Goal: Task Accomplishment & Management: Manage account settings

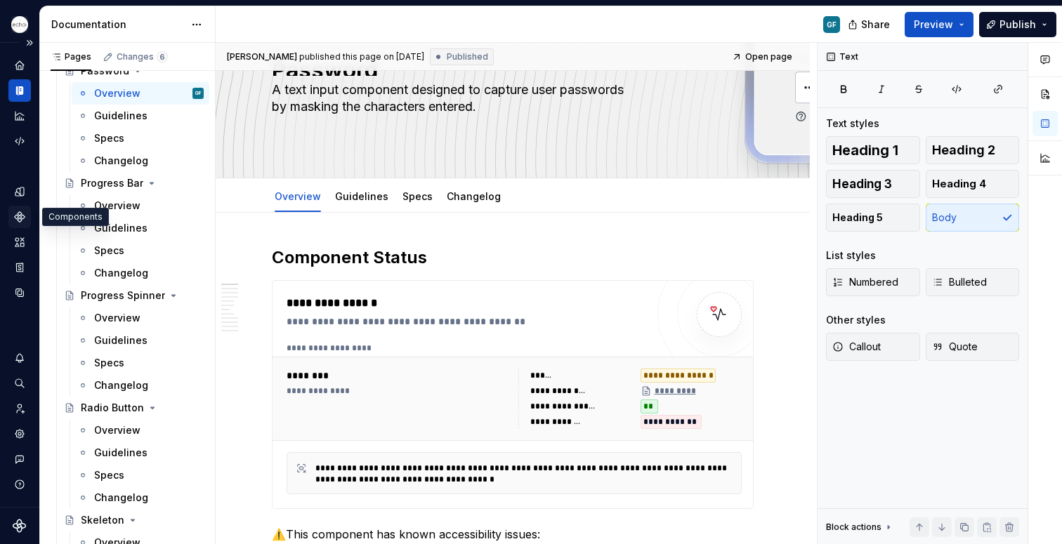
click at [17, 219] on icon "Components" at bounding box center [20, 217] width 10 height 10
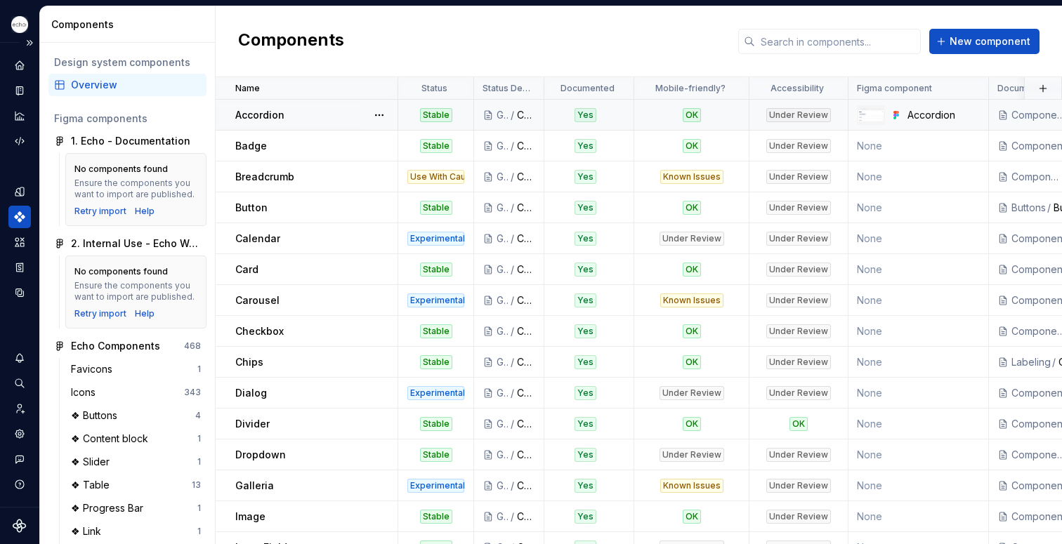
click at [809, 114] on div "Under Review" at bounding box center [798, 115] width 65 height 14
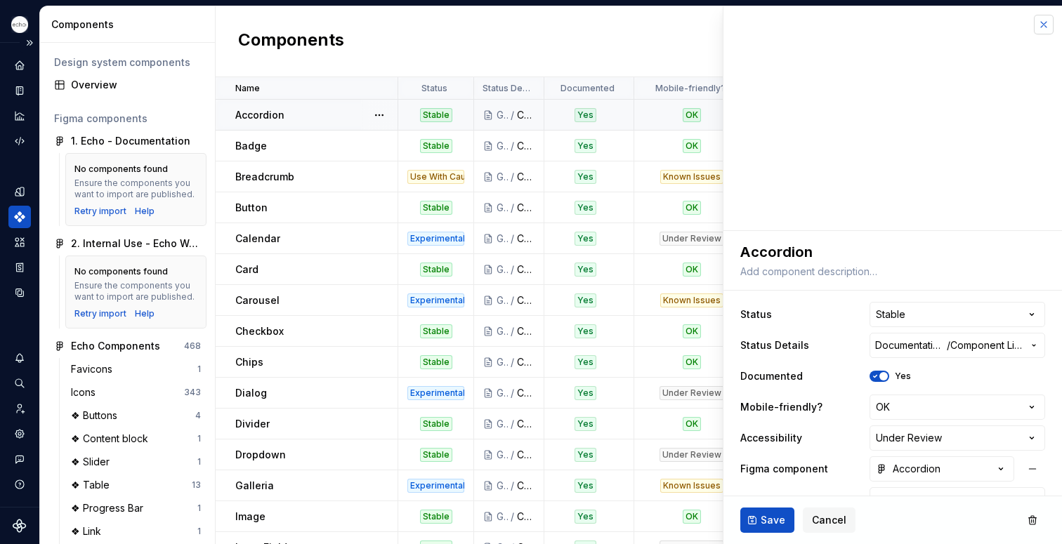
click at [1034, 29] on button "button" at bounding box center [1044, 25] width 20 height 20
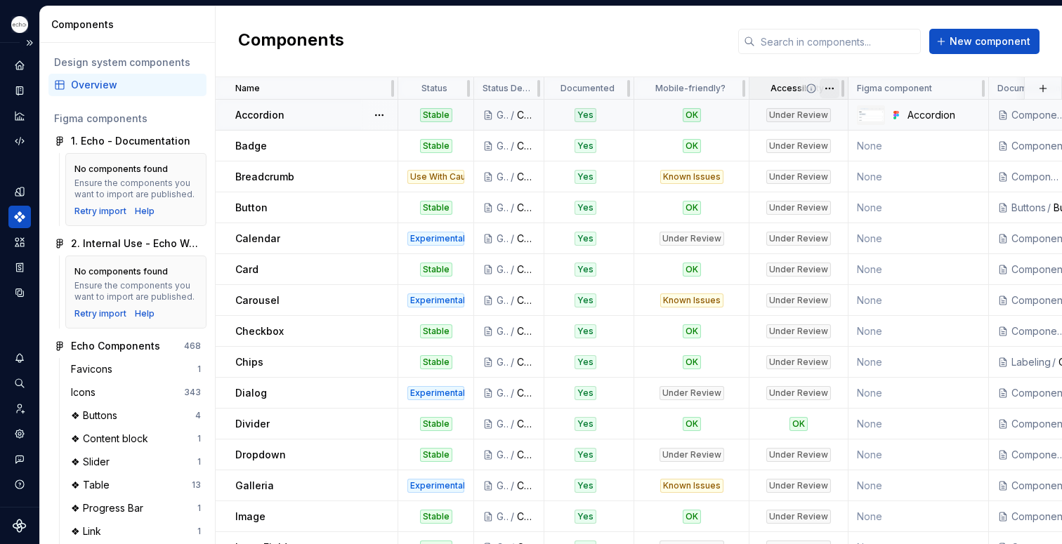
click at [827, 88] on html "Echo GF Dataset PPG Components Design system components Overview Figma componen…" at bounding box center [531, 272] width 1062 height 544
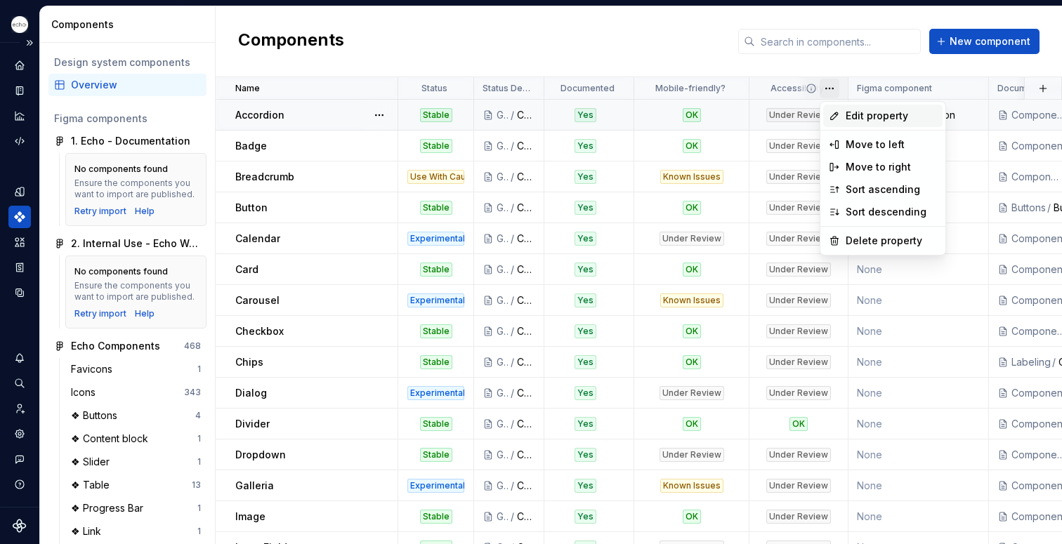
click at [862, 114] on span "Edit property" at bounding box center [890, 116] width 91 height 14
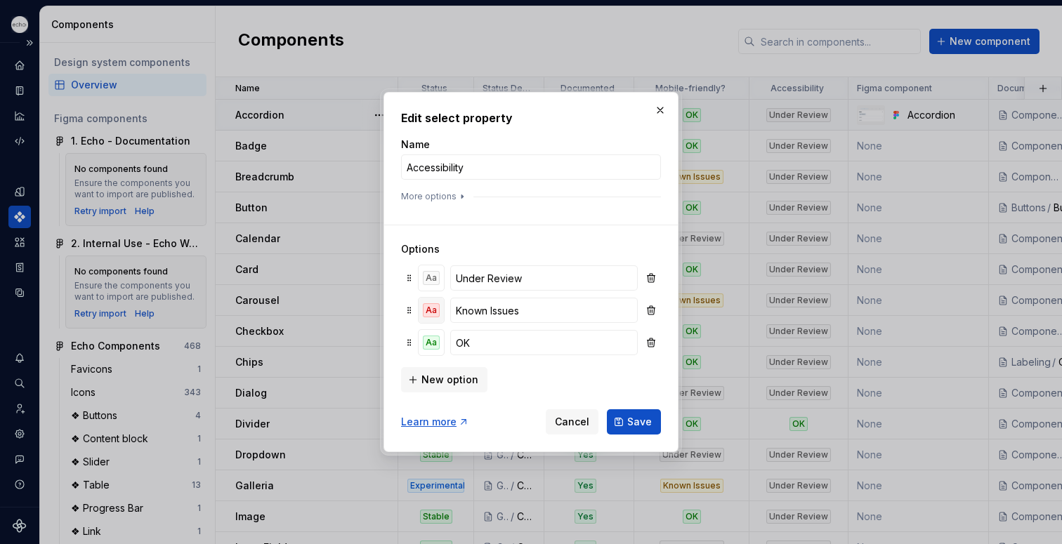
click at [430, 313] on div "Aa" at bounding box center [431, 310] width 17 height 14
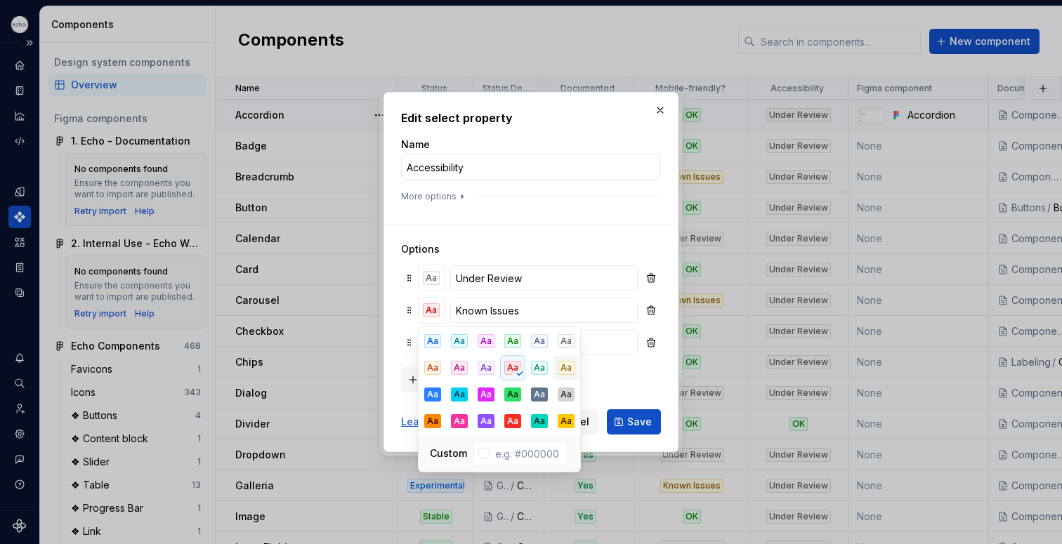
click at [557, 369] on button "Aa" at bounding box center [565, 367] width 25 height 25
click at [625, 422] on button "Save" at bounding box center [634, 421] width 54 height 25
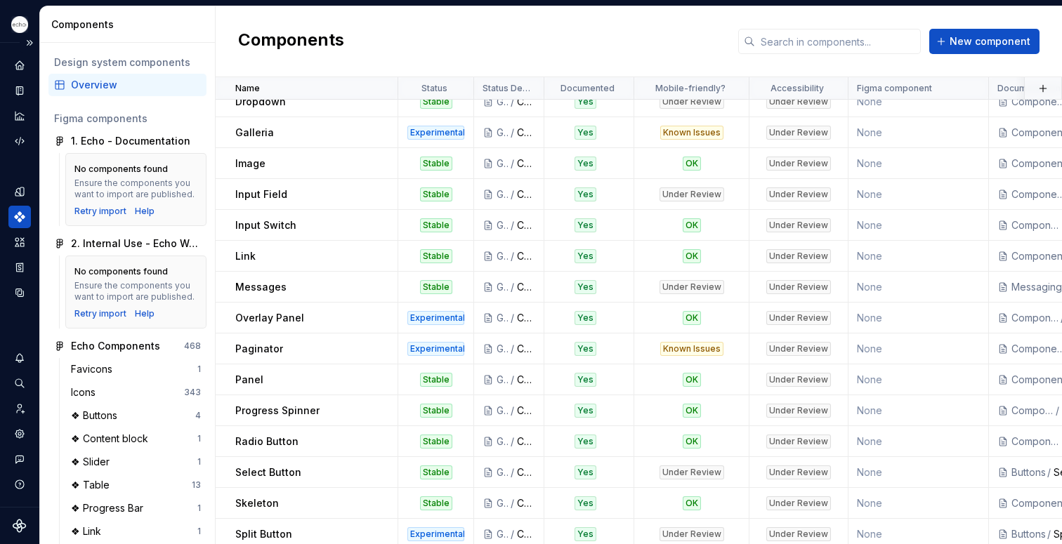
scroll to position [357, 1]
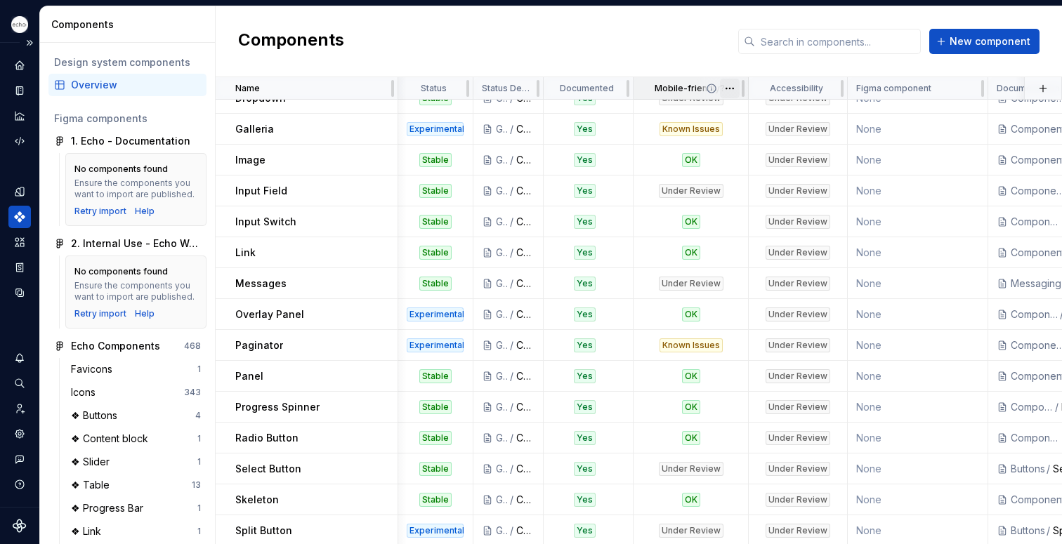
click at [730, 88] on html "Echo GF Dataset PPG Components Design system components Overview Figma componen…" at bounding box center [531, 272] width 1062 height 544
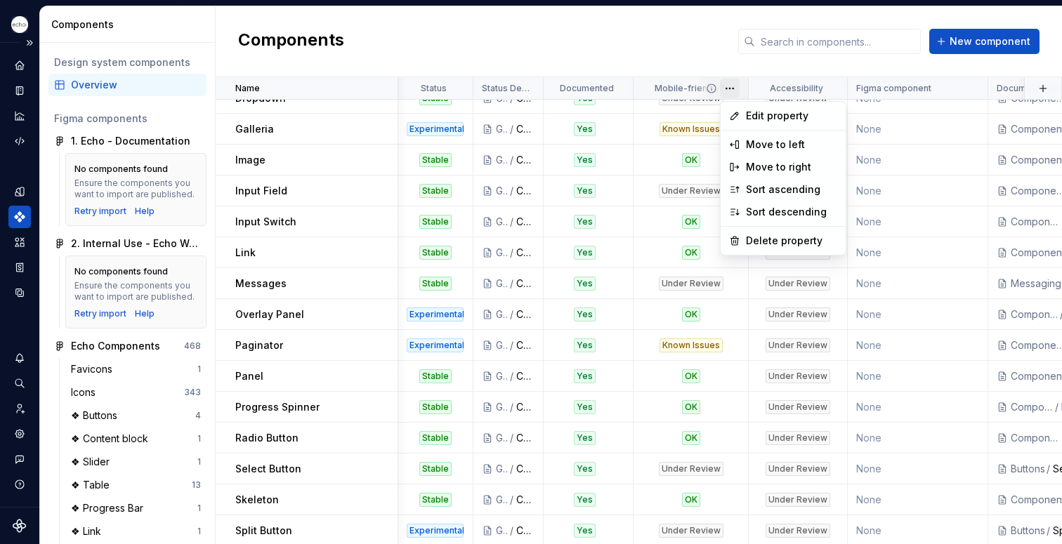
drag, startPoint x: 439, startPoint y: 87, endPoint x: 376, endPoint y: 38, distance: 79.5
click at [439, 86] on html "Echo GF Dataset PPG Components Design system components Overview Figma componen…" at bounding box center [531, 272] width 1062 height 544
click at [434, 86] on span at bounding box center [447, 88] width 51 height 22
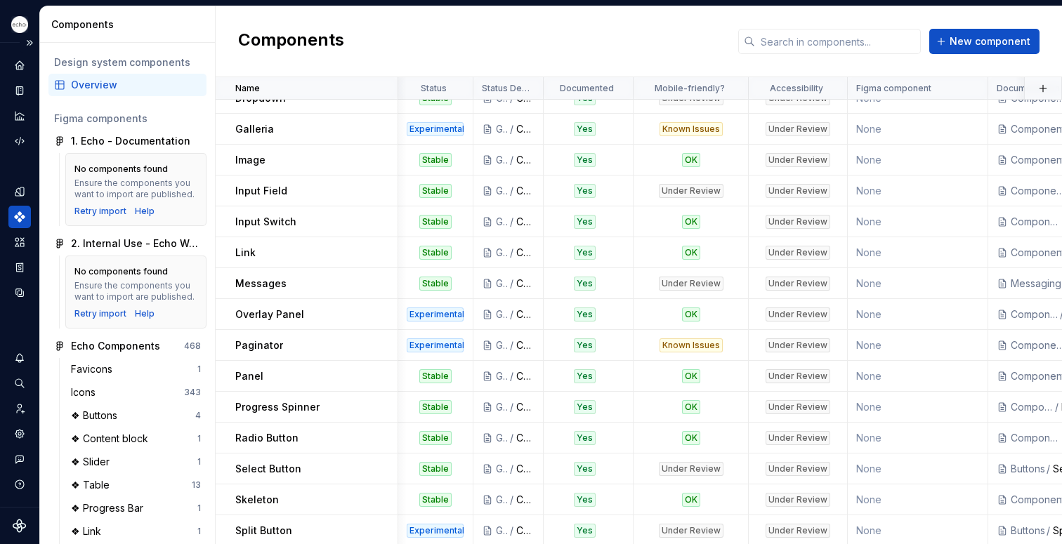
scroll to position [0, 1]
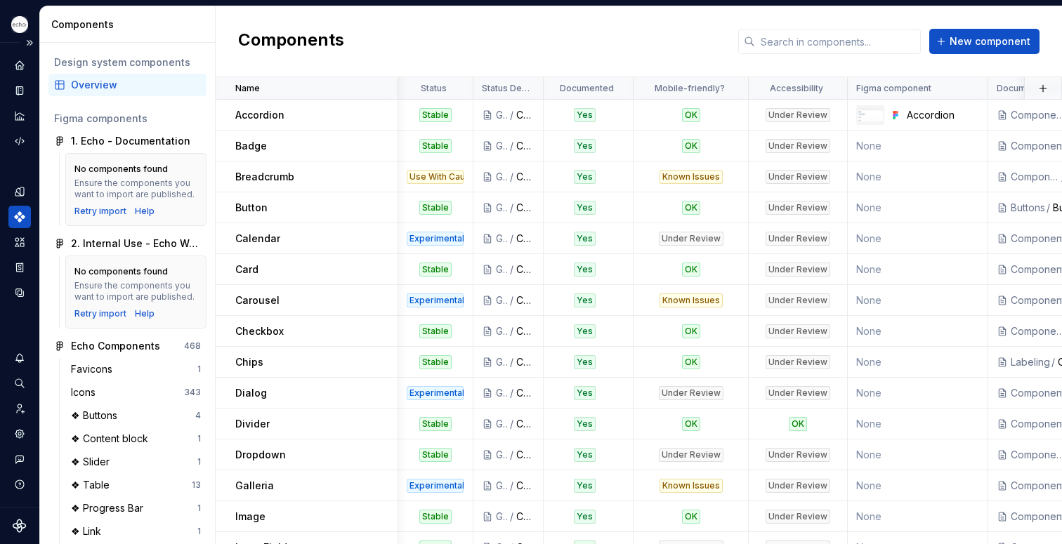
click at [455, 91] on html "Echo GF Dataset PPG Components Design system components Overview Figma componen…" at bounding box center [531, 272] width 1062 height 544
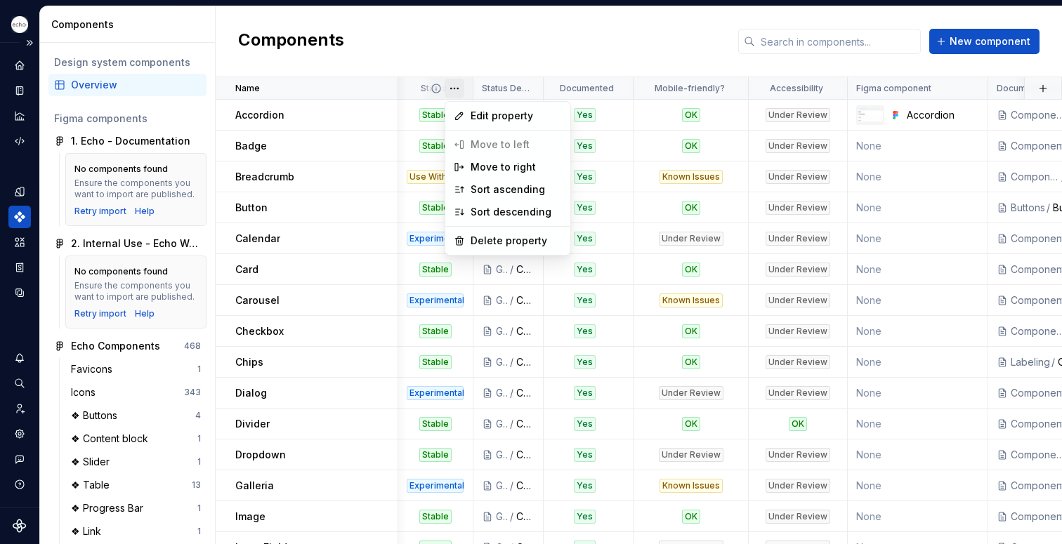
click at [454, 87] on html "Echo GF Dataset PPG Components Design system components Overview Figma componen…" at bounding box center [531, 272] width 1062 height 544
click at [490, 188] on div "Sort ascending" at bounding box center [515, 190] width 91 height 14
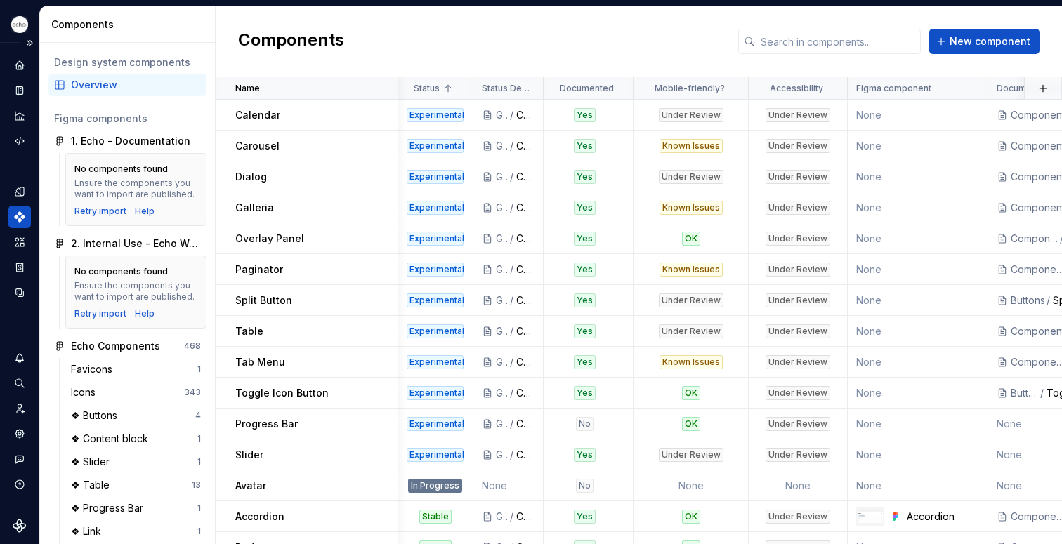
click at [1054, 60] on div "Components New component" at bounding box center [639, 41] width 846 height 71
click at [268, 395] on p "Toggle Icon Button" at bounding box center [281, 393] width 93 height 14
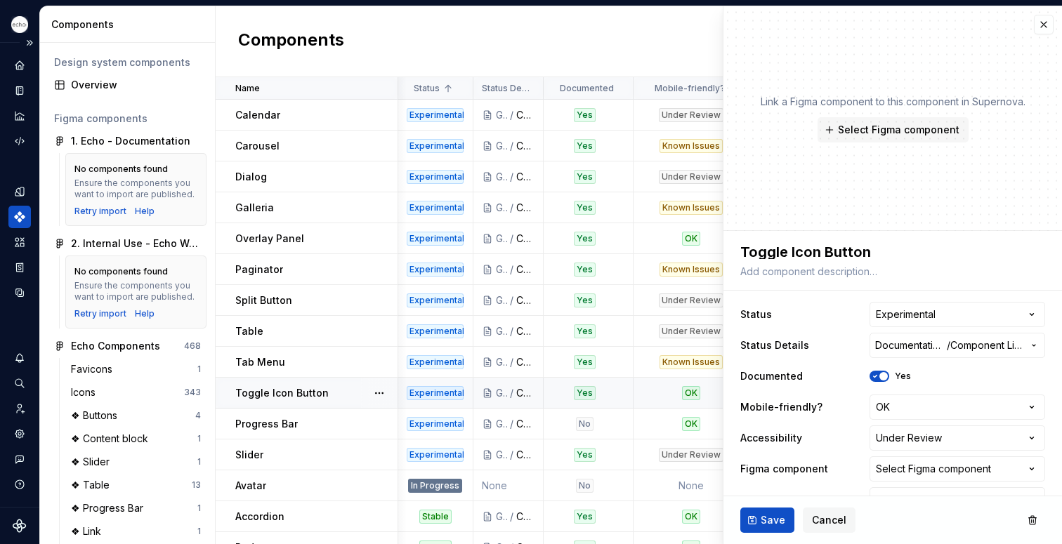
click at [258, 393] on p "Toggle Icon Button" at bounding box center [281, 393] width 93 height 14
type textarea "*"
click at [1024, 311] on html "Echo GF Dataset PPG Components Design system components Overview Figma componen…" at bounding box center [531, 272] width 1062 height 544
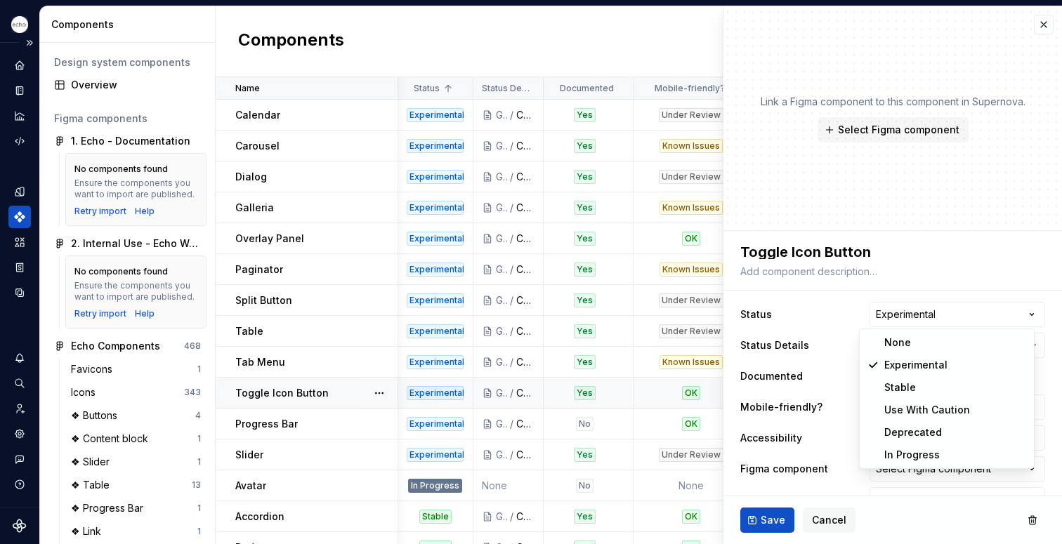
select select "**********"
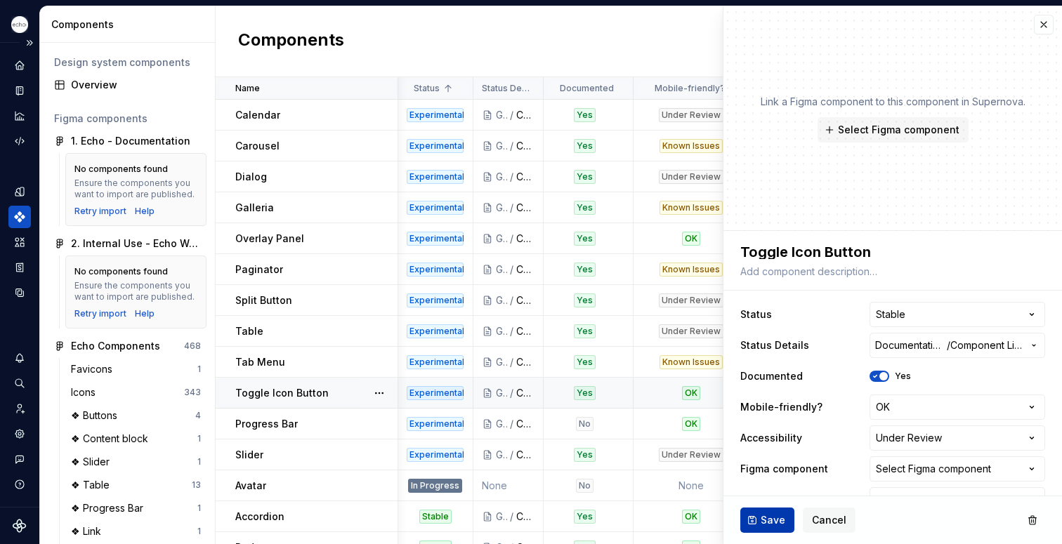
click at [748, 517] on button "Save" at bounding box center [767, 520] width 54 height 25
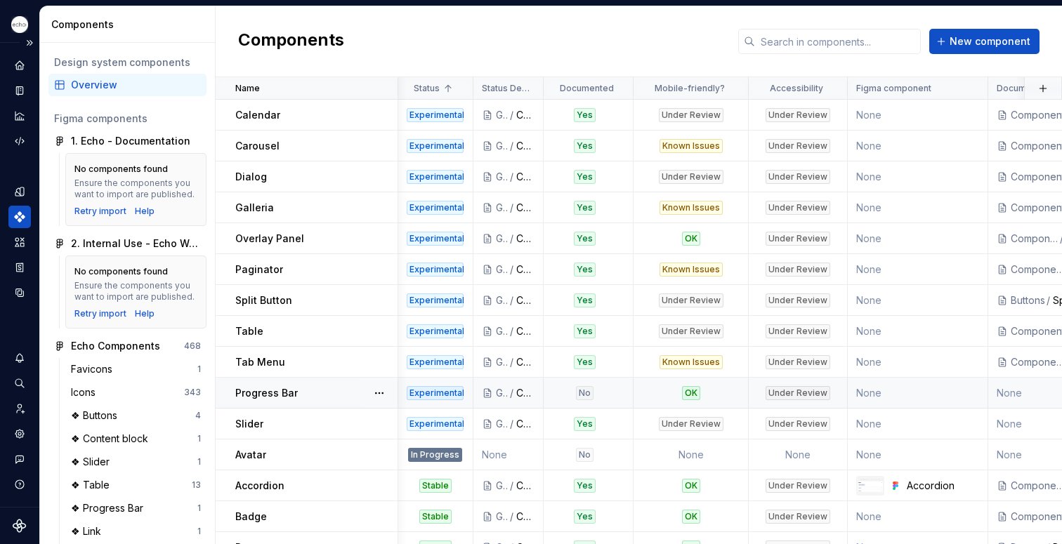
click at [273, 393] on p "Progress Bar" at bounding box center [266, 393] width 62 height 14
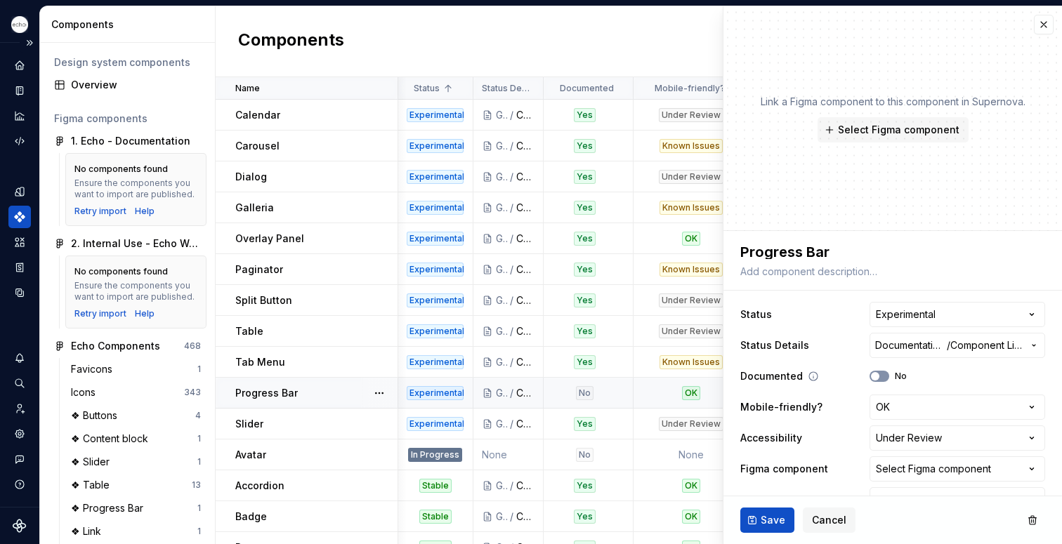
click at [873, 376] on button "No" at bounding box center [879, 376] width 20 height 11
type textarea "*"
click at [889, 316] on html "Echo GF Dataset PPG Components Design system components Overview Figma componen…" at bounding box center [531, 272] width 1062 height 544
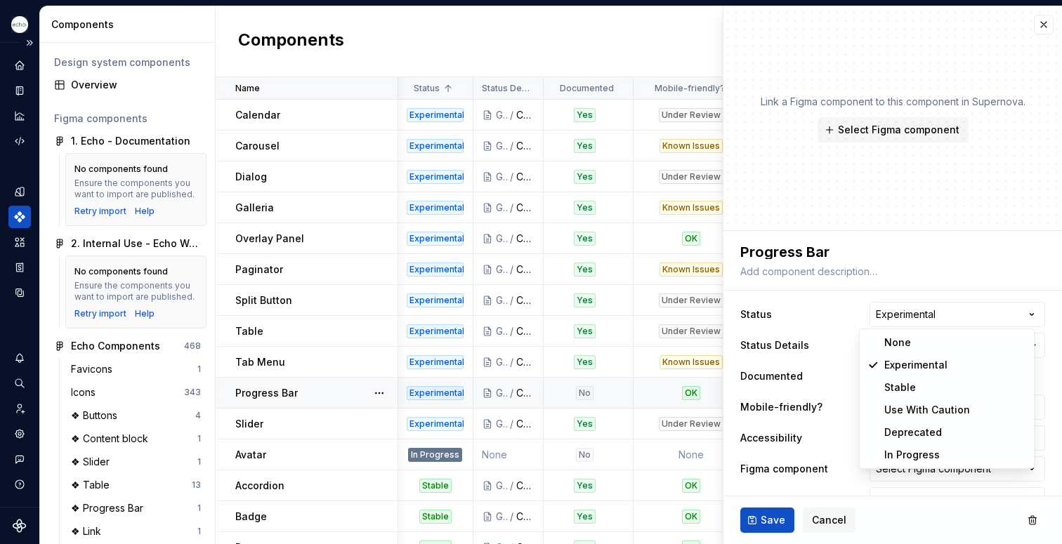
select select "**********"
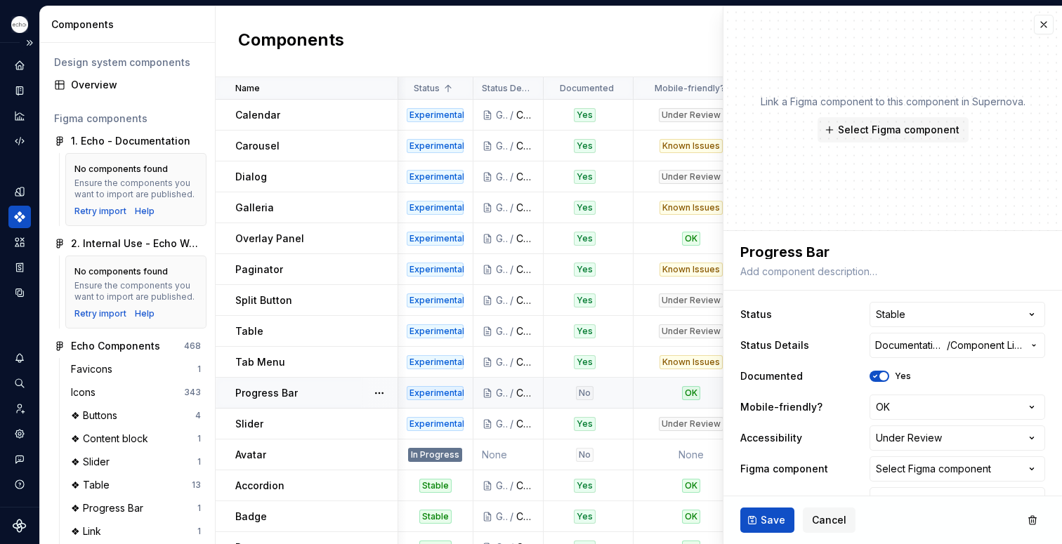
type textarea "*"
click at [892, 311] on html "Echo GF Dataset PPG Components Design system components Overview Figma componen…" at bounding box center [531, 272] width 1062 height 544
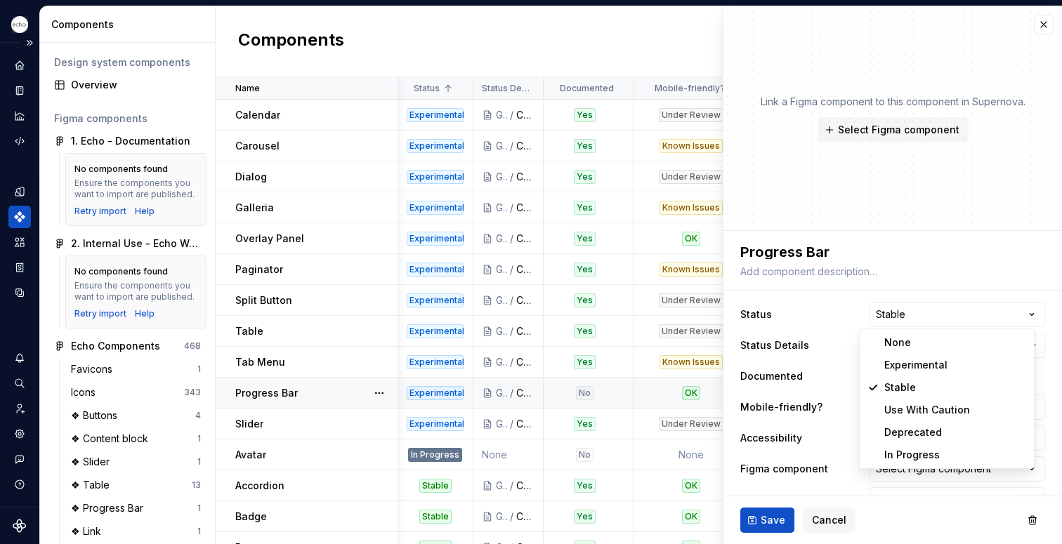
select select "**********"
click at [810, 513] on button "Cancel" at bounding box center [829, 520] width 53 height 25
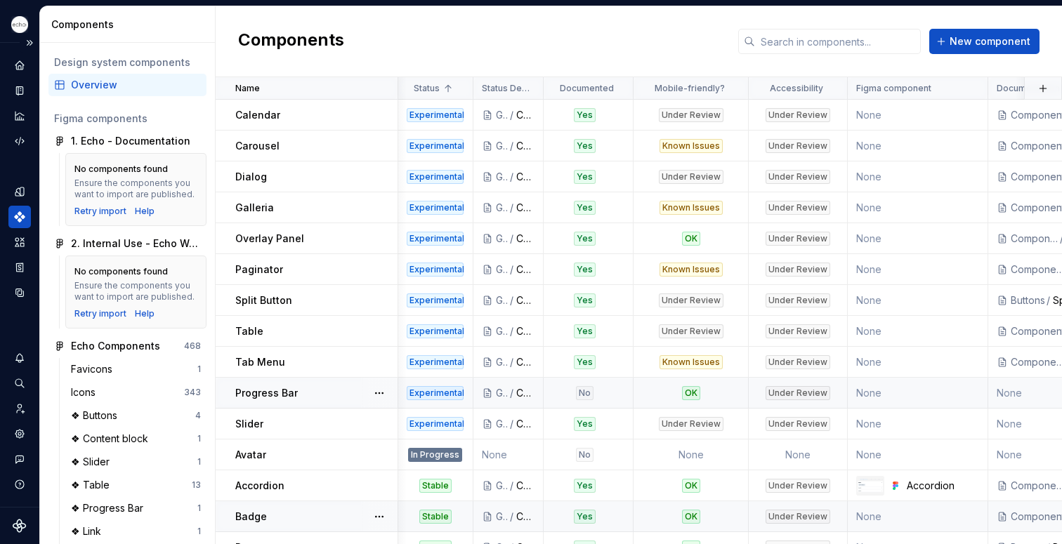
click at [825, 520] on div "Under Review" at bounding box center [797, 517] width 65 height 14
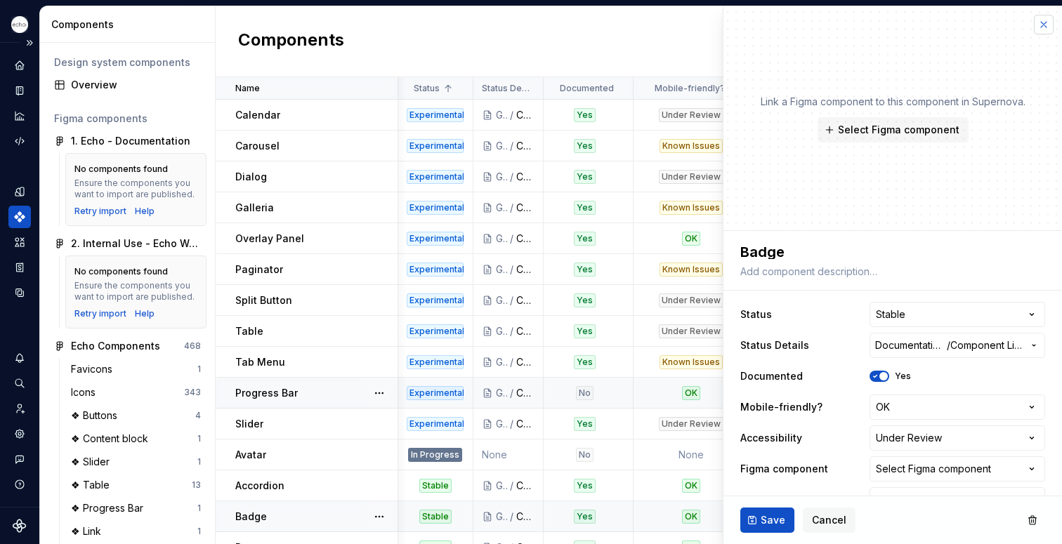
click at [1034, 25] on button "button" at bounding box center [1044, 25] width 20 height 20
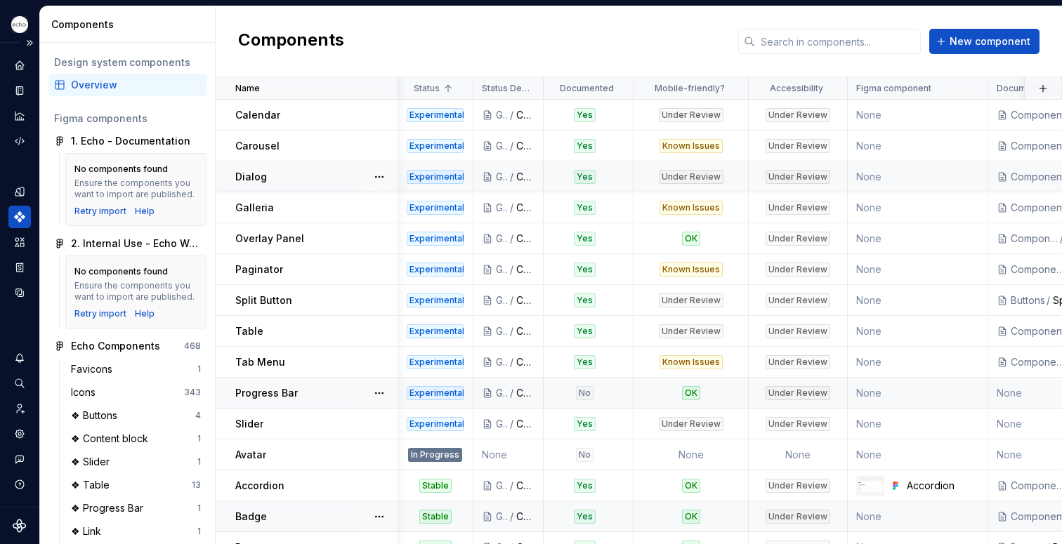
scroll to position [1, 1]
click at [425, 178] on div "Experimental" at bounding box center [435, 176] width 57 height 14
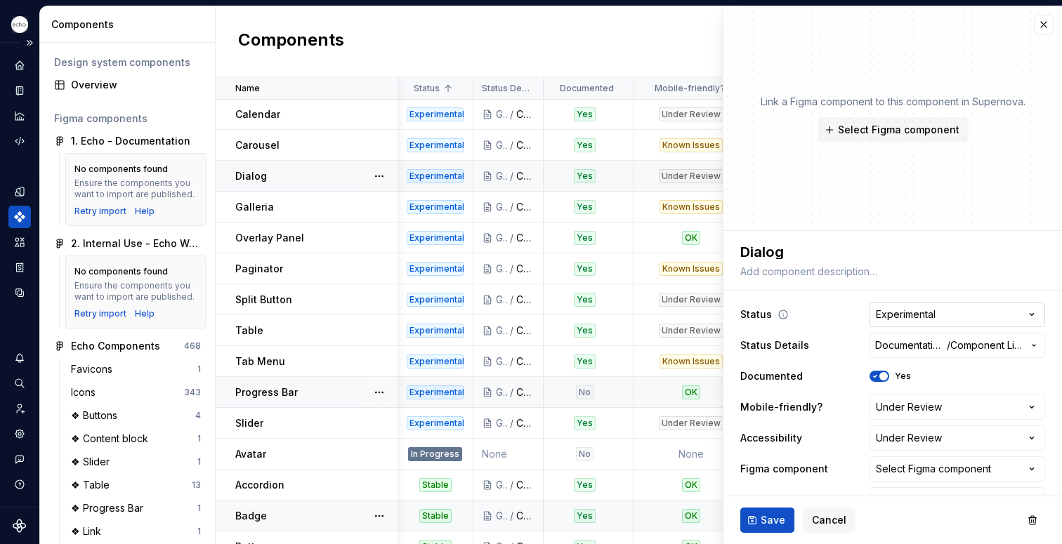
type textarea "*"
click at [1029, 316] on html "Echo GF Dataset PPG Components Design system components Overview Figma componen…" at bounding box center [531, 272] width 1062 height 544
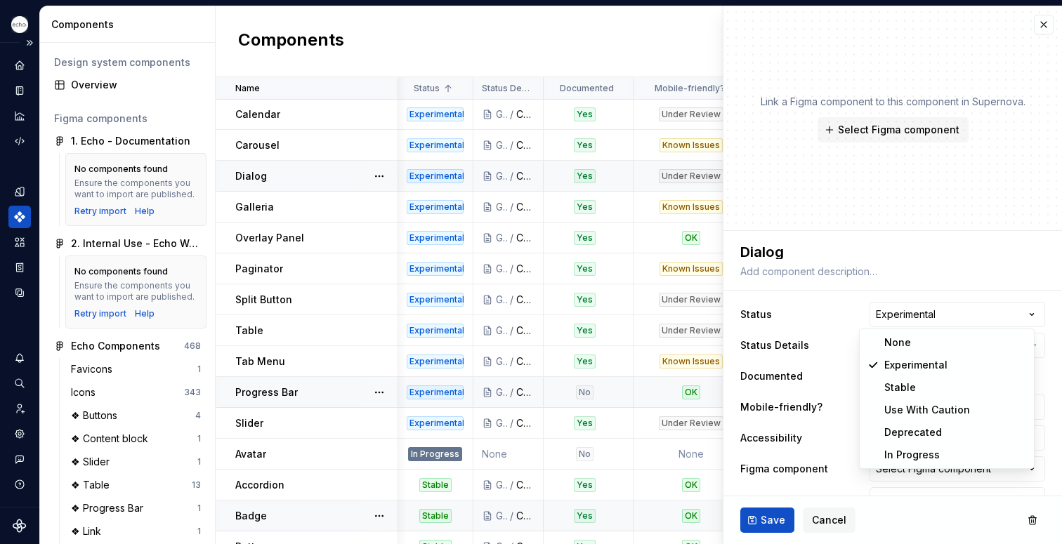
select select "**********"
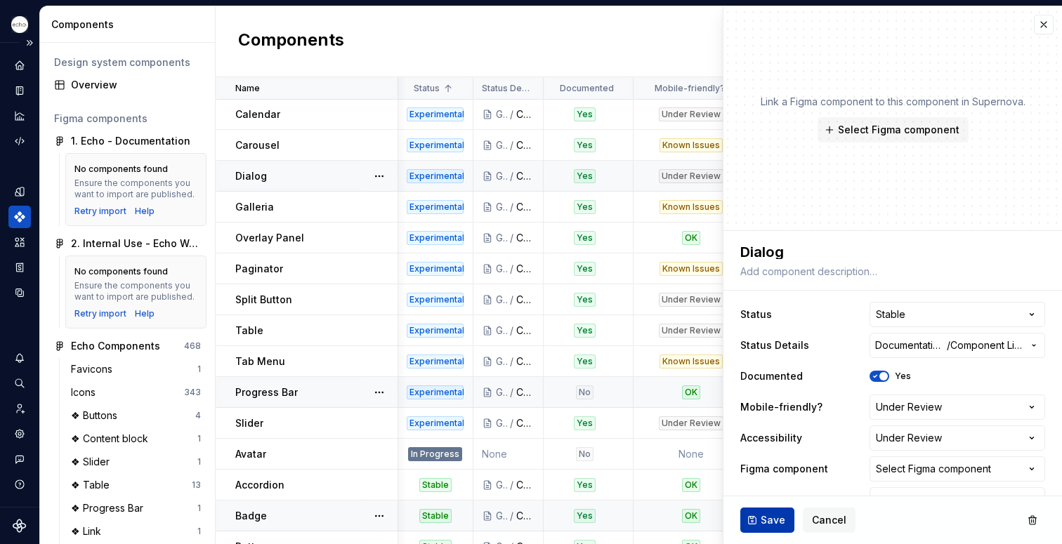
click at [773, 520] on span "Save" at bounding box center [772, 520] width 25 height 14
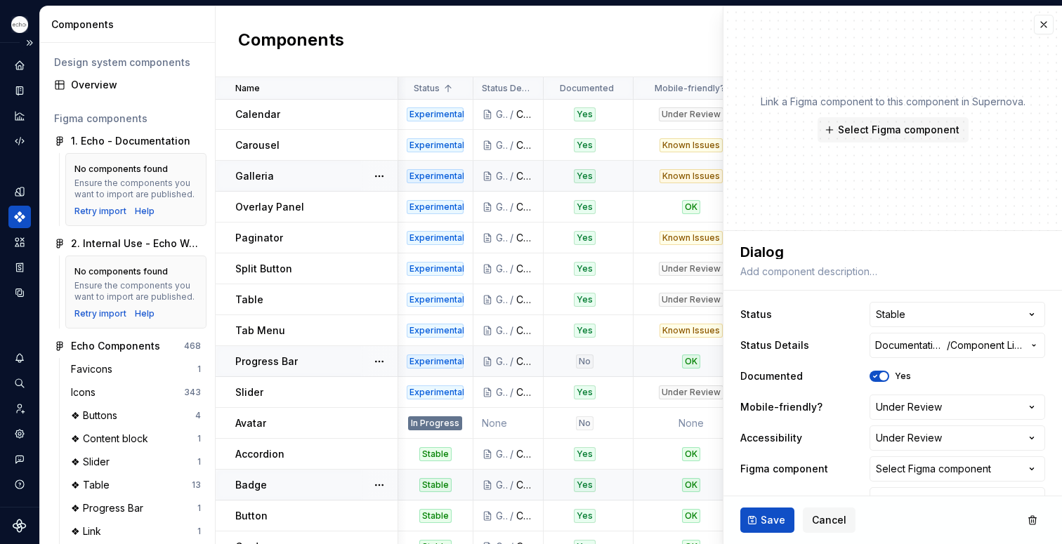
type textarea "*"
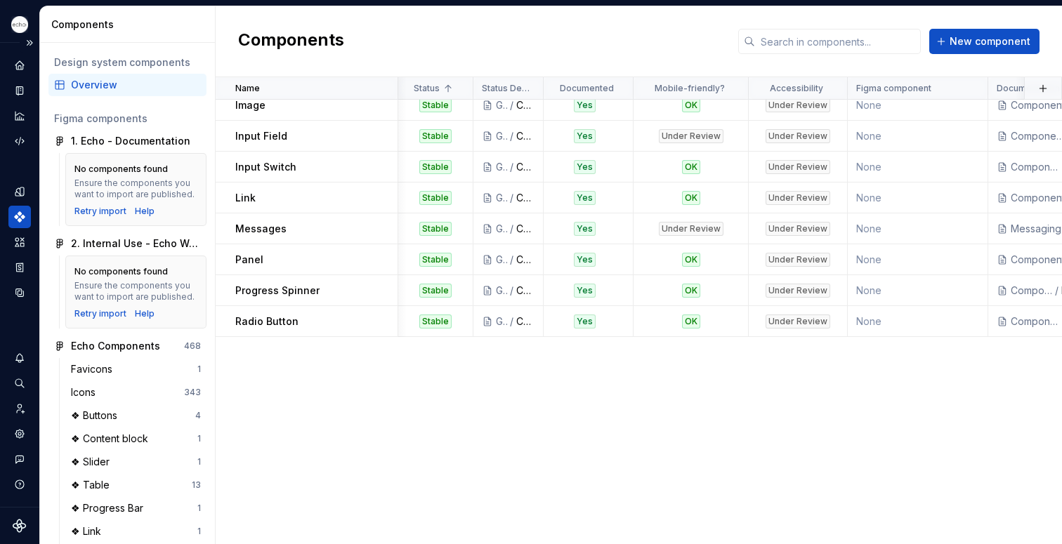
scroll to position [0, 1]
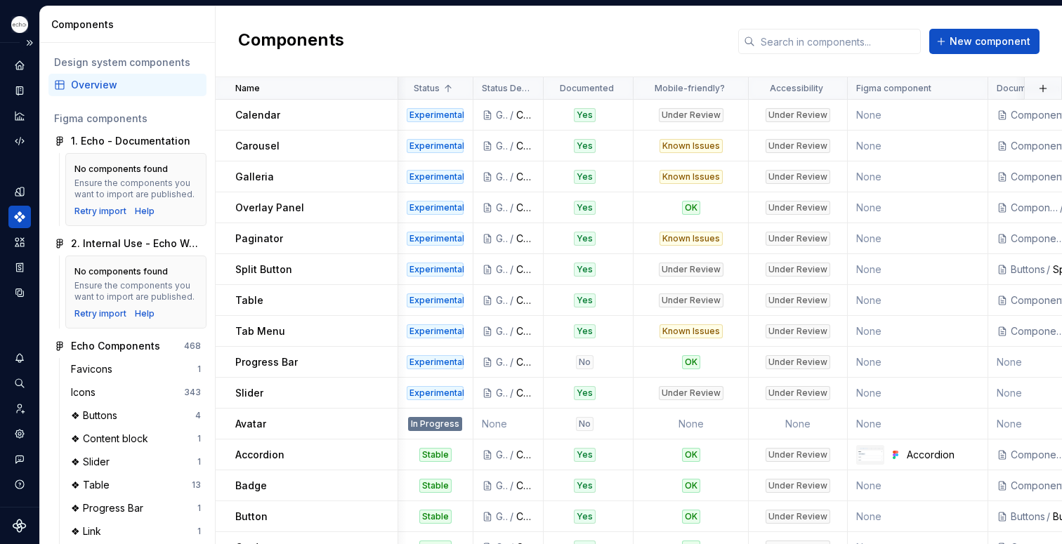
click at [1055, 61] on div "Components New component" at bounding box center [639, 41] width 846 height 71
